Goal: Task Accomplishment & Management: Use online tool/utility

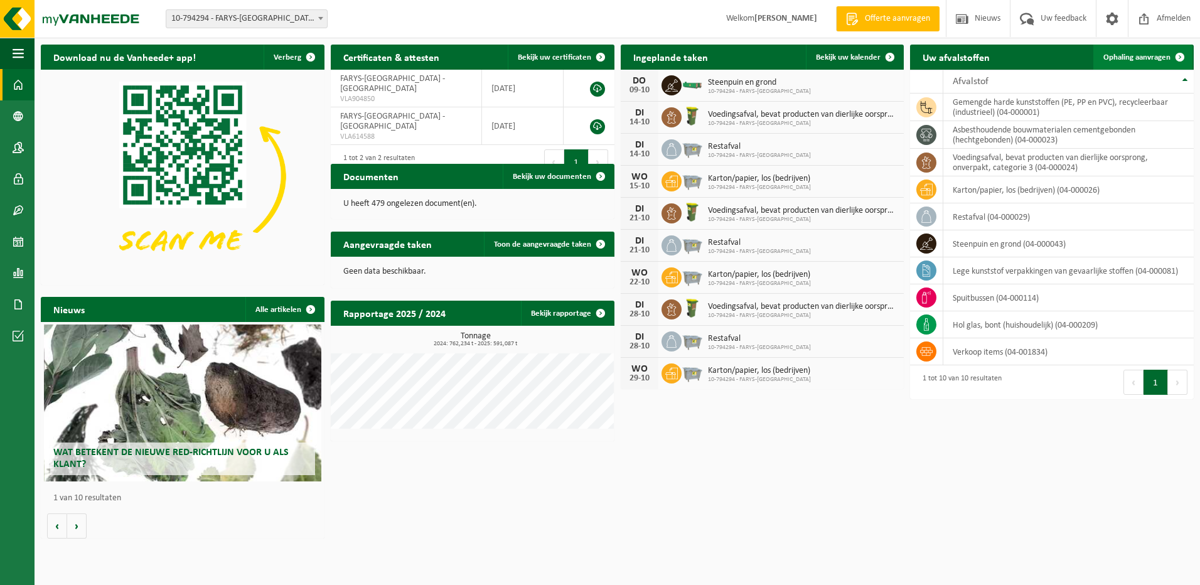
click at [1143, 60] on span "Ophaling aanvragen" at bounding box center [1136, 57] width 67 height 8
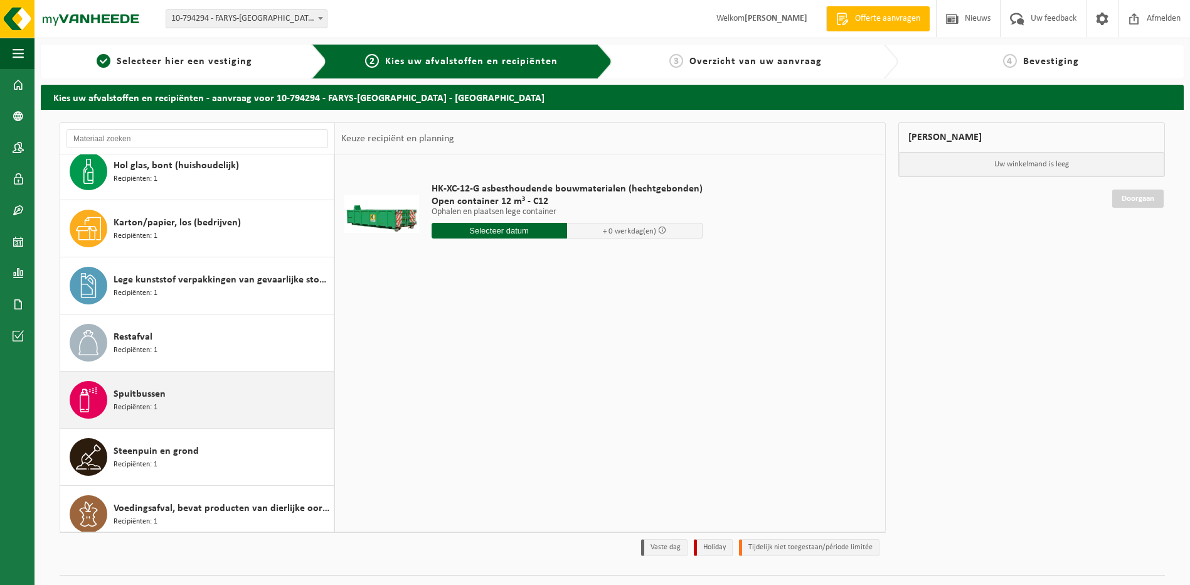
scroll to position [136, 0]
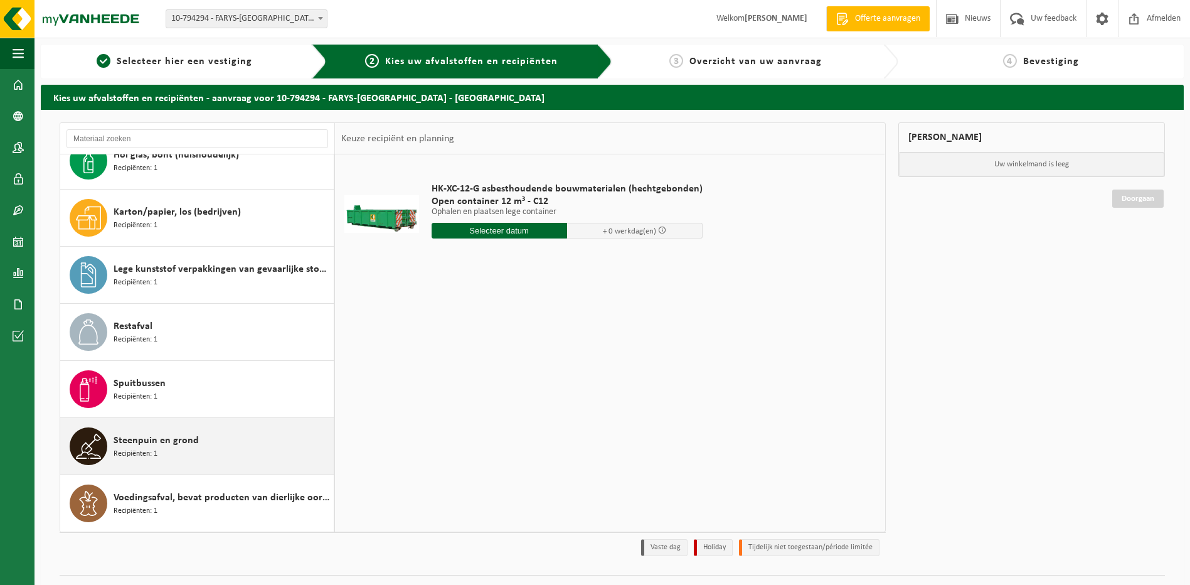
click at [133, 445] on span "Steenpuin en grond" at bounding box center [156, 440] width 85 height 15
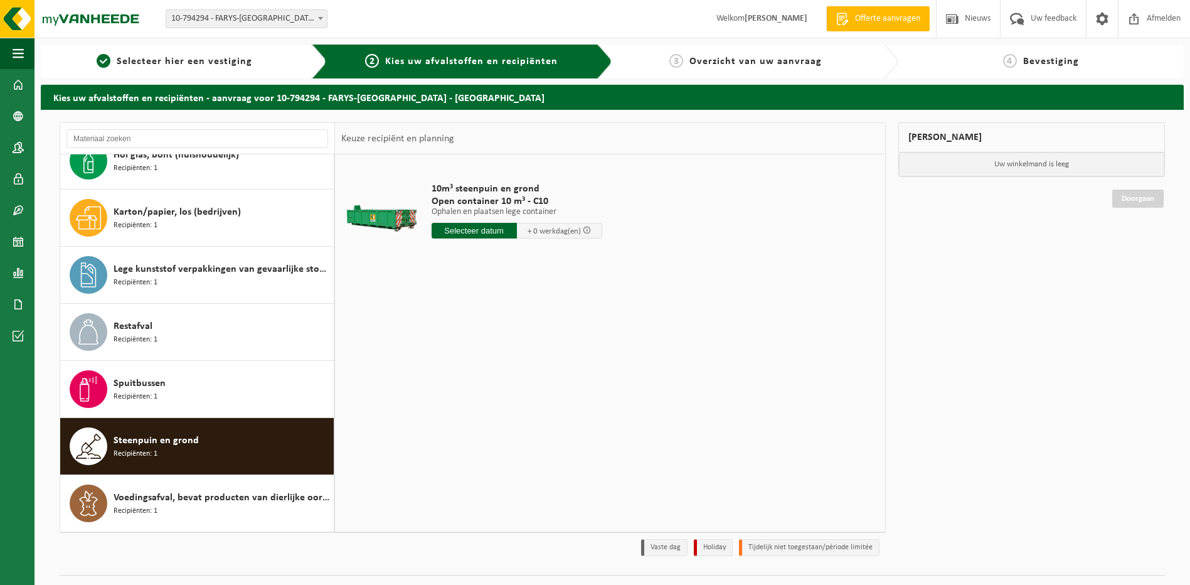
click at [479, 231] on input "text" at bounding box center [474, 231] width 85 height 16
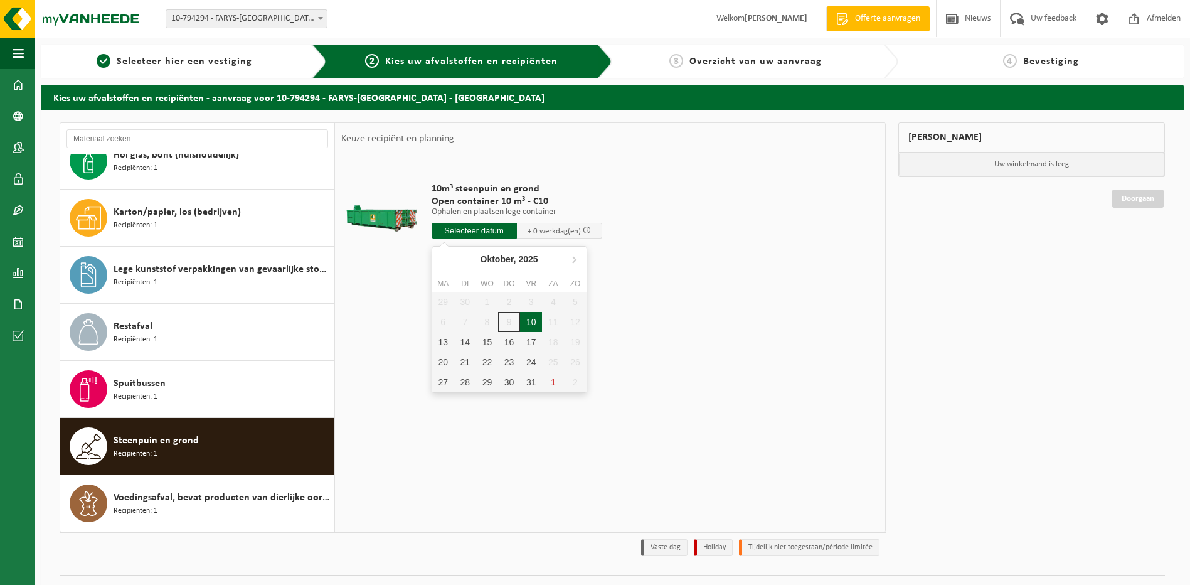
click at [530, 322] on div "10" at bounding box center [531, 322] width 22 height 20
type input "Van 2025-10-10"
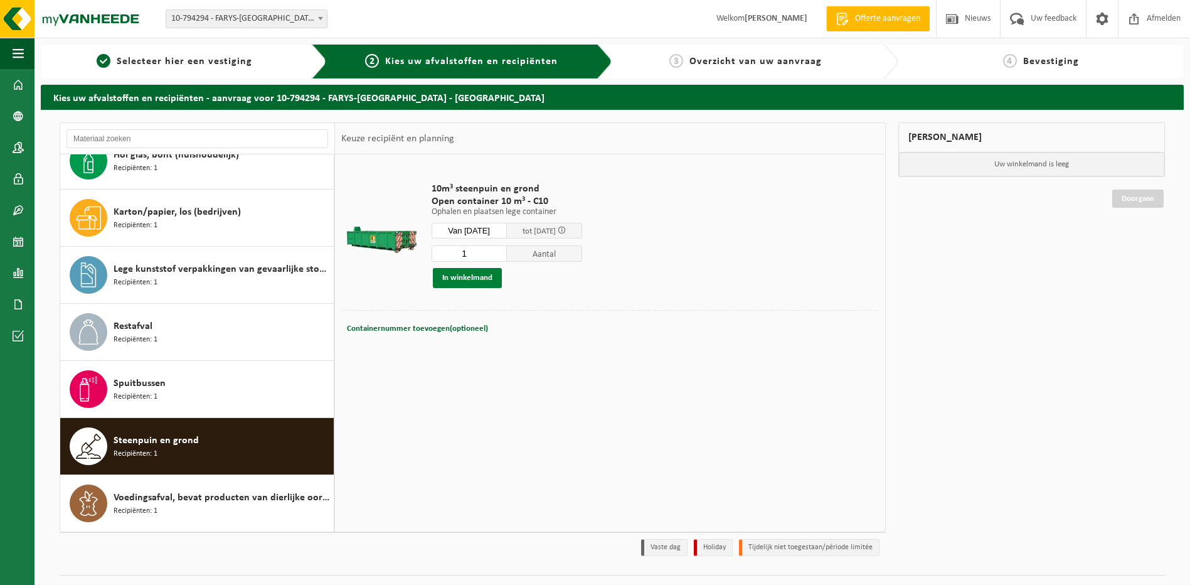
click at [492, 278] on button "In winkelmand" at bounding box center [467, 278] width 69 height 20
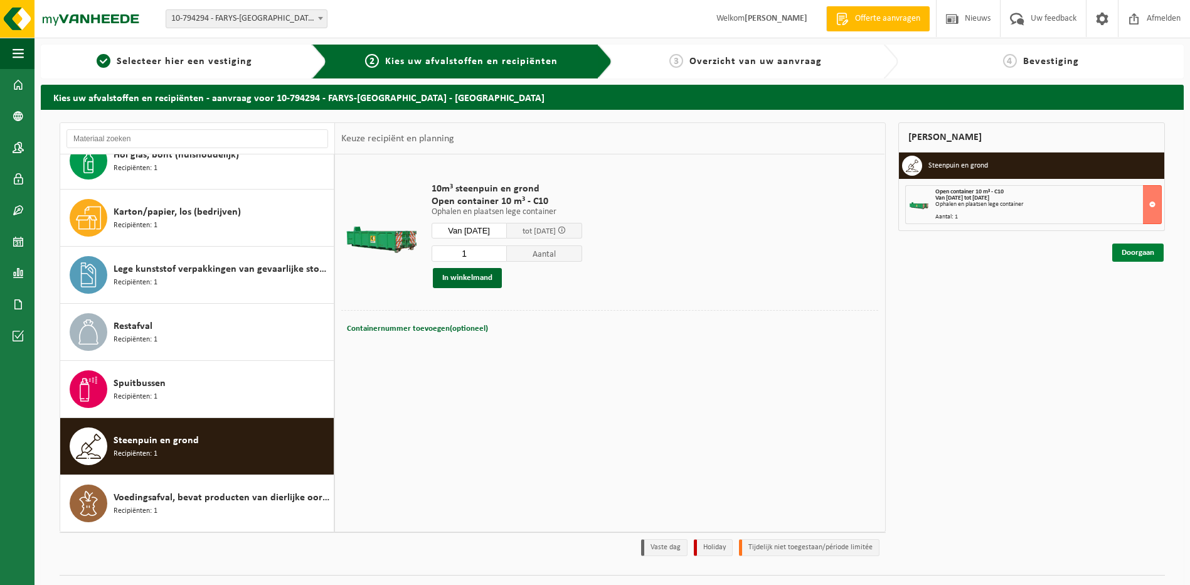
click at [1129, 248] on link "Doorgaan" at bounding box center [1137, 252] width 51 height 18
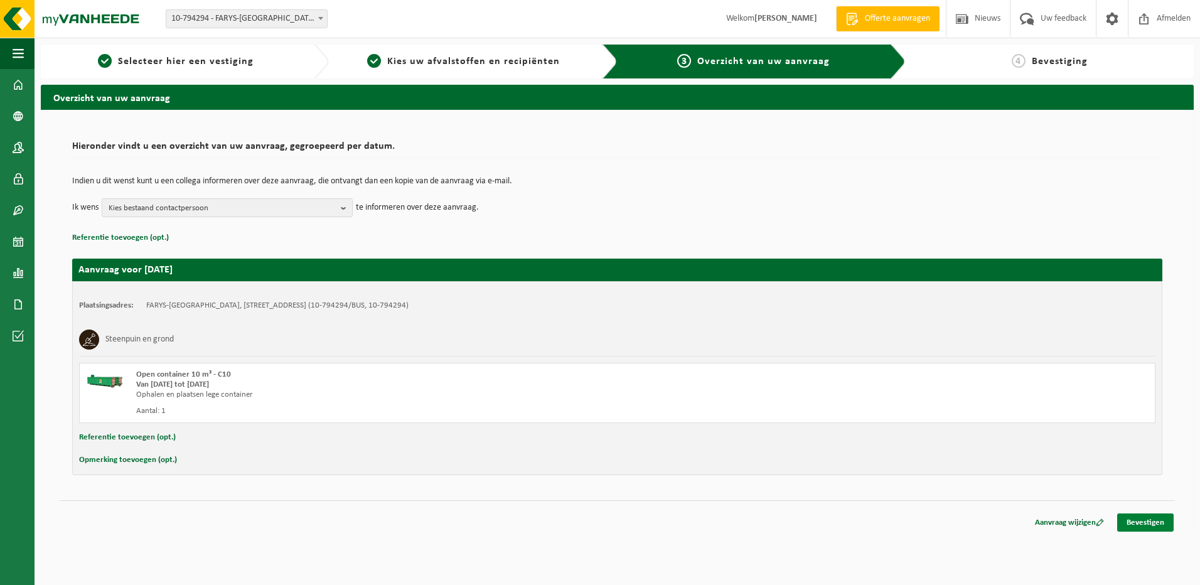
click at [1141, 523] on link "Bevestigen" at bounding box center [1145, 522] width 56 height 18
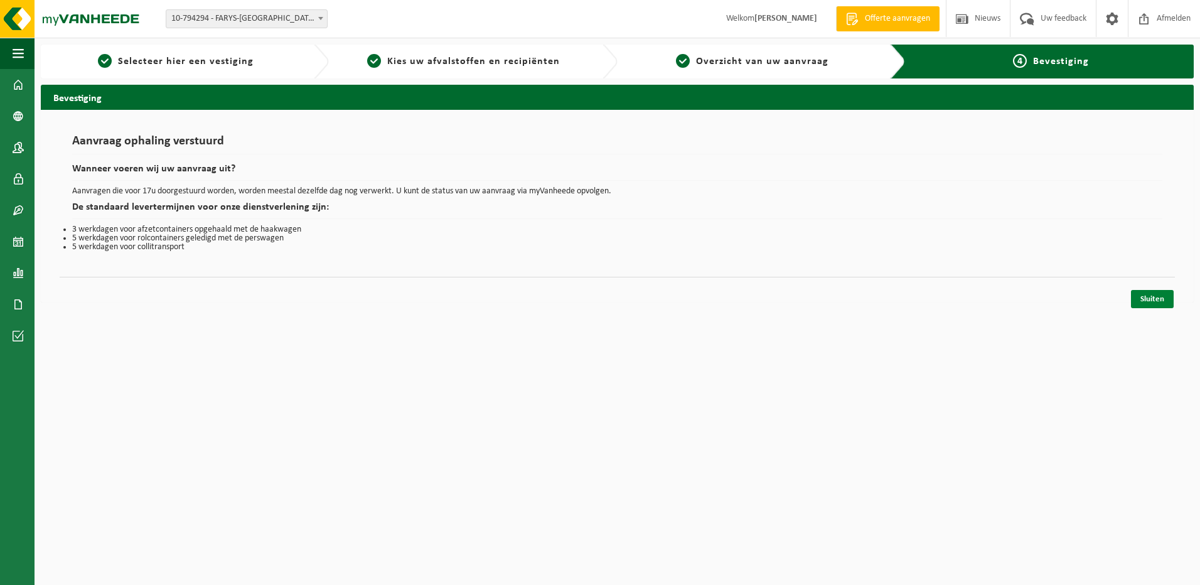
click at [1151, 299] on link "Sluiten" at bounding box center [1152, 299] width 43 height 18
